Goal: Check status: Check status

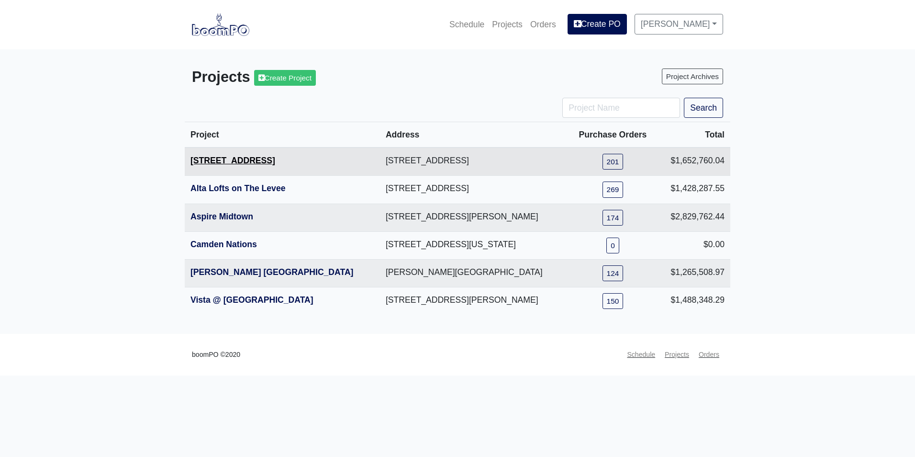
click at [224, 161] on link "[STREET_ADDRESS]" at bounding box center [233, 161] width 85 height 10
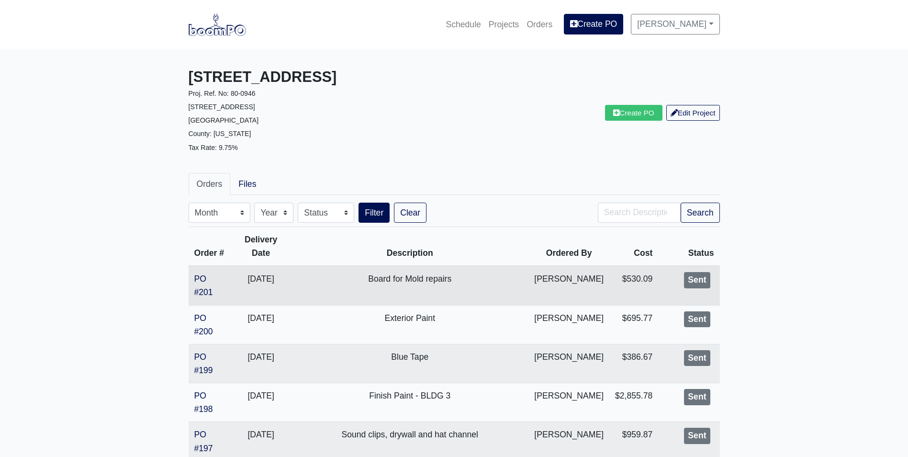
scroll to position [48, 0]
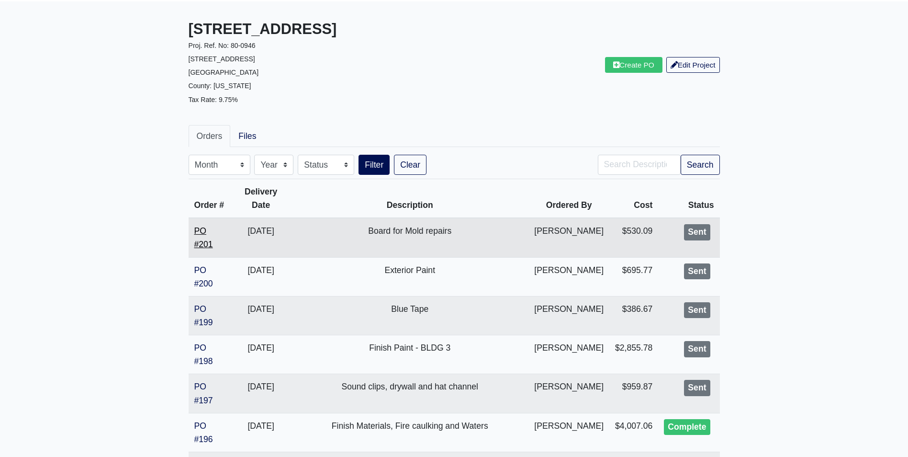
click at [204, 228] on link "PO #201" at bounding box center [203, 237] width 19 height 23
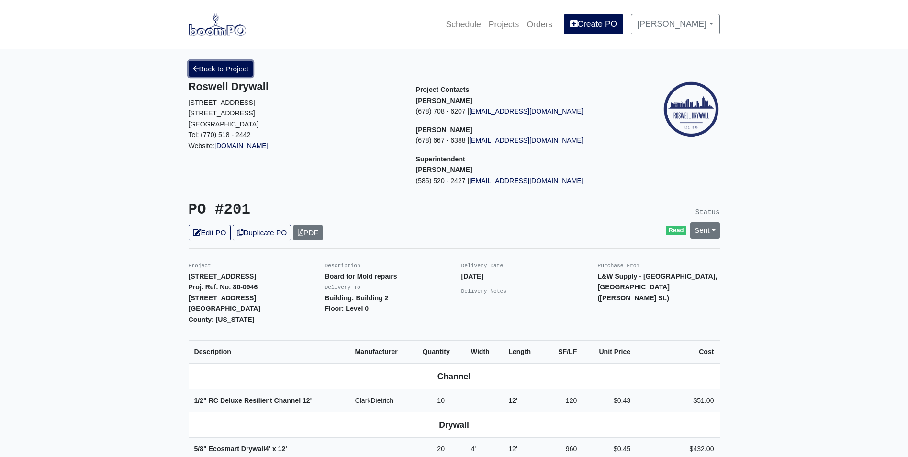
click at [221, 68] on link "Back to Project" at bounding box center [221, 69] width 65 height 16
